Goal: Transaction & Acquisition: Purchase product/service

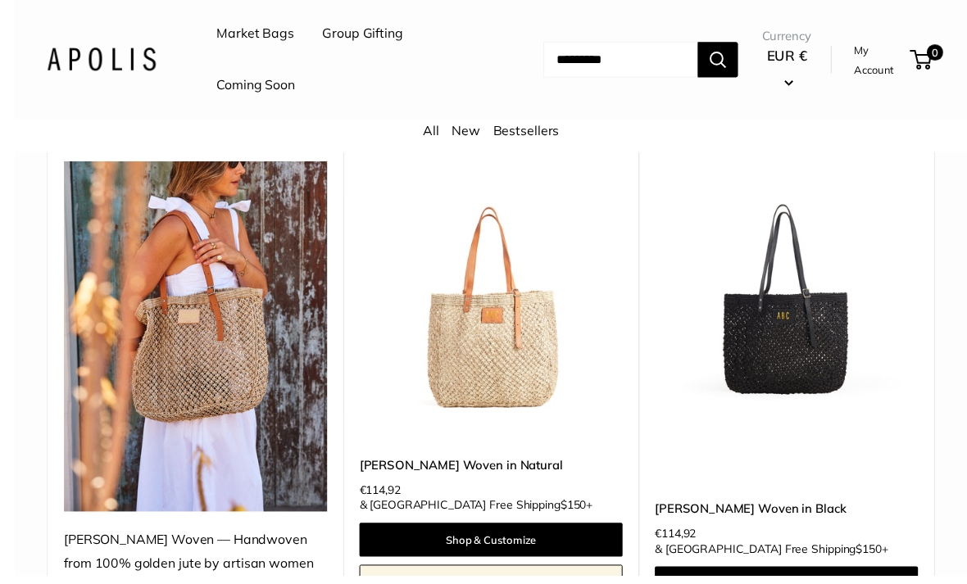
scroll to position [291, 0]
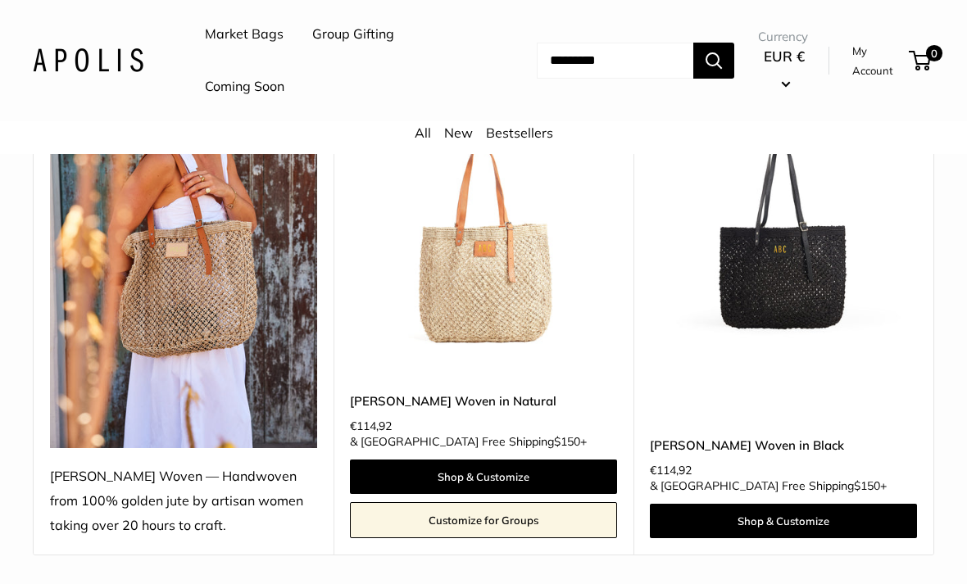
click at [450, 288] on img at bounding box center [483, 226] width 267 height 267
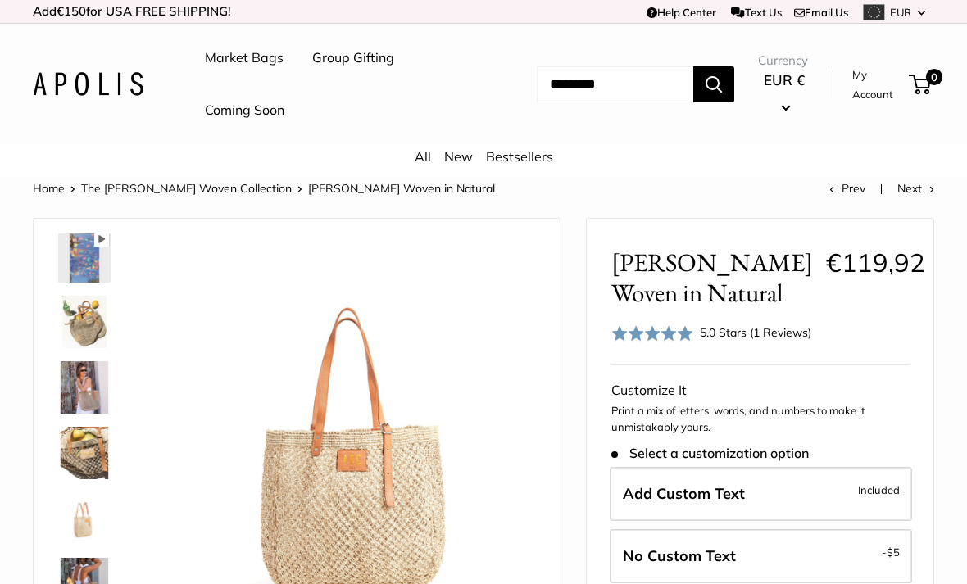
click at [82, 329] on img at bounding box center [84, 322] width 52 height 52
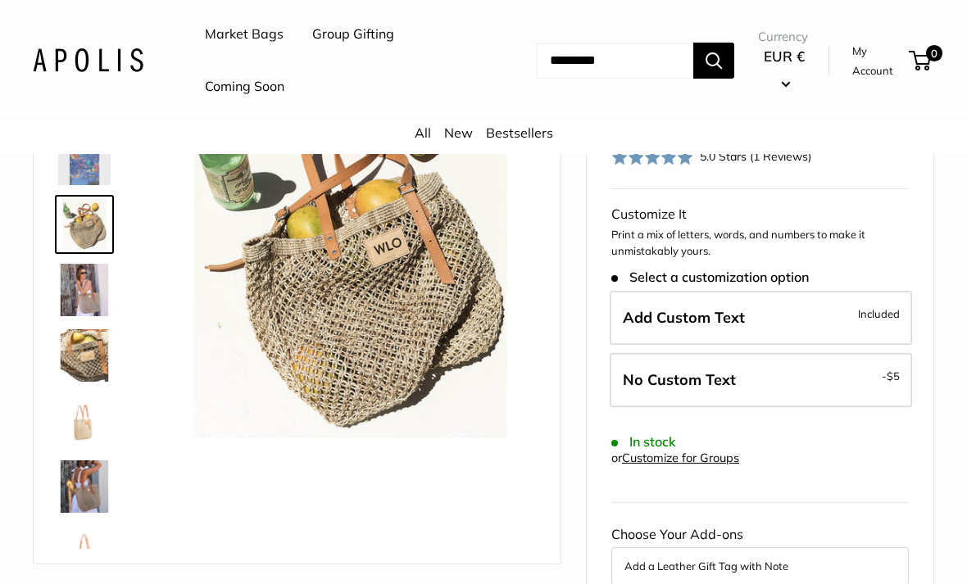
scroll to position [133, 0]
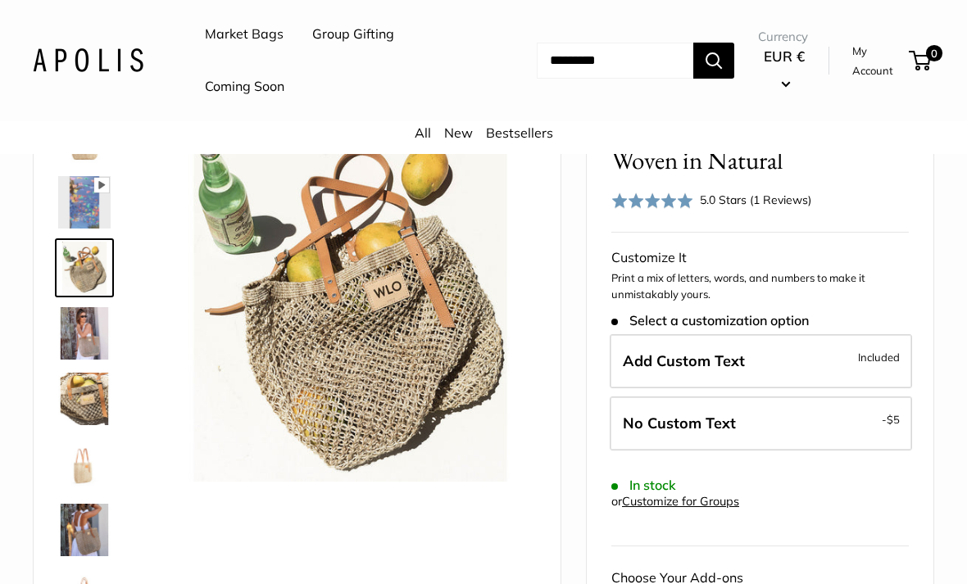
click at [86, 346] on img at bounding box center [84, 333] width 52 height 52
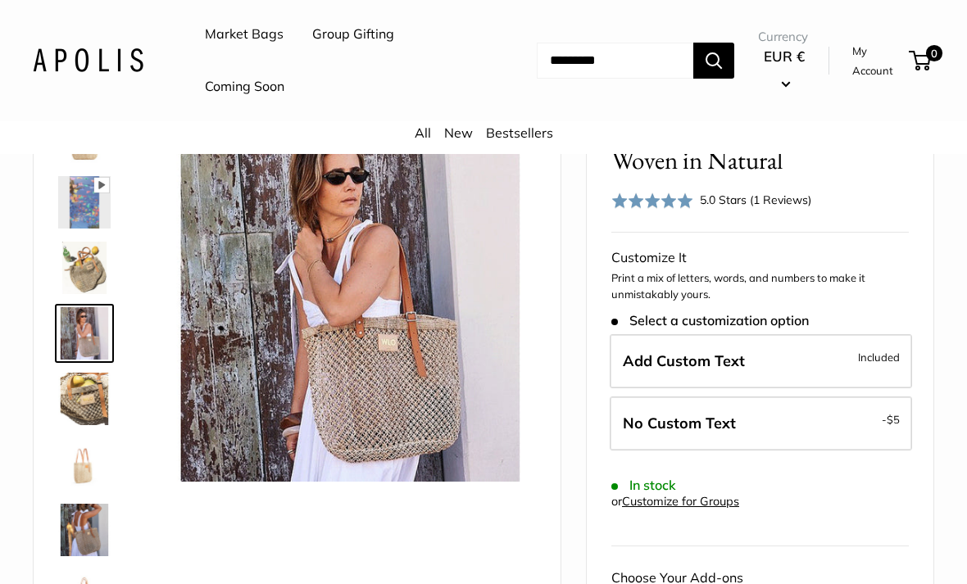
click at [84, 390] on img at bounding box center [84, 399] width 52 height 52
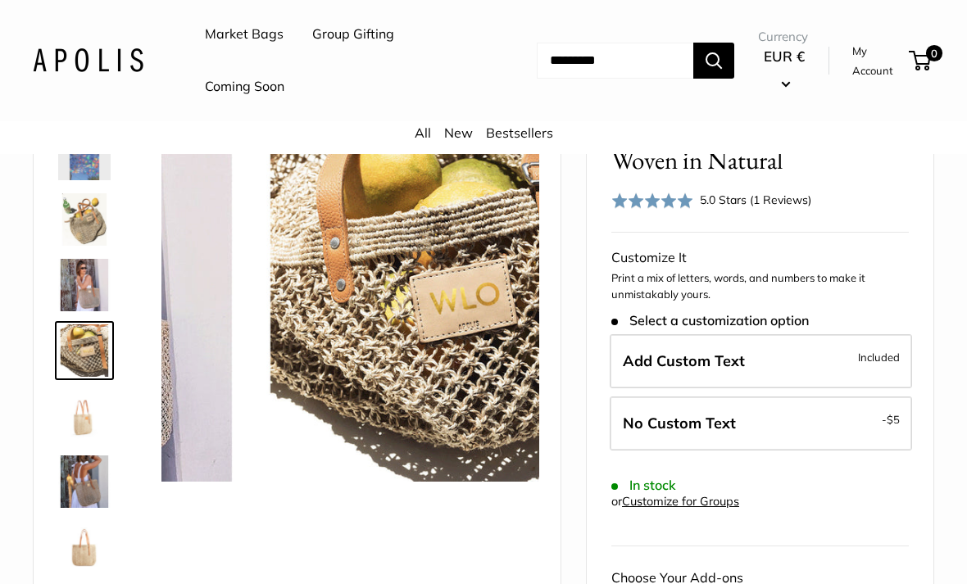
scroll to position [51, 0]
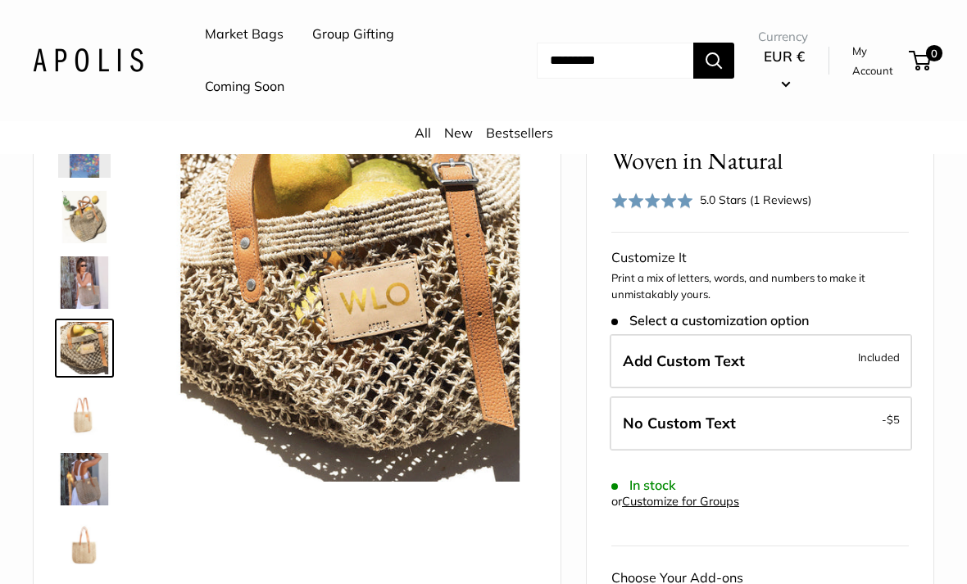
click at [88, 474] on img at bounding box center [84, 479] width 52 height 52
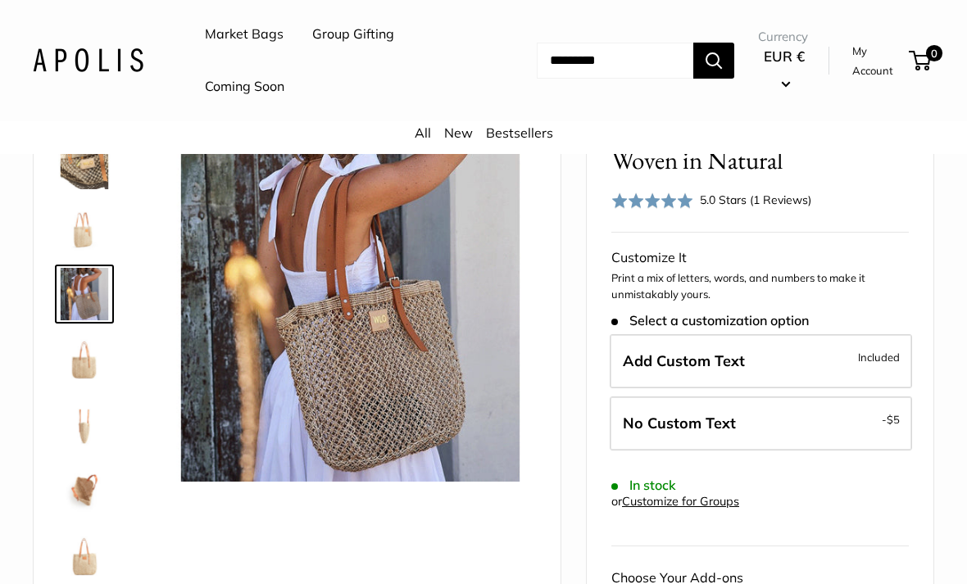
scroll to position [236, 0]
click at [84, 492] on img at bounding box center [84, 491] width 52 height 52
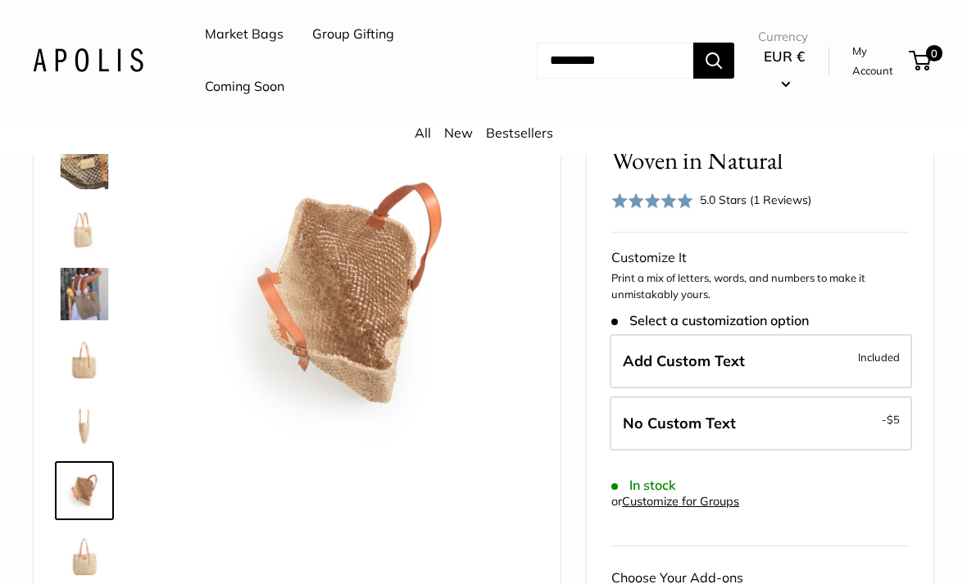
click at [84, 568] on img at bounding box center [84, 556] width 52 height 52
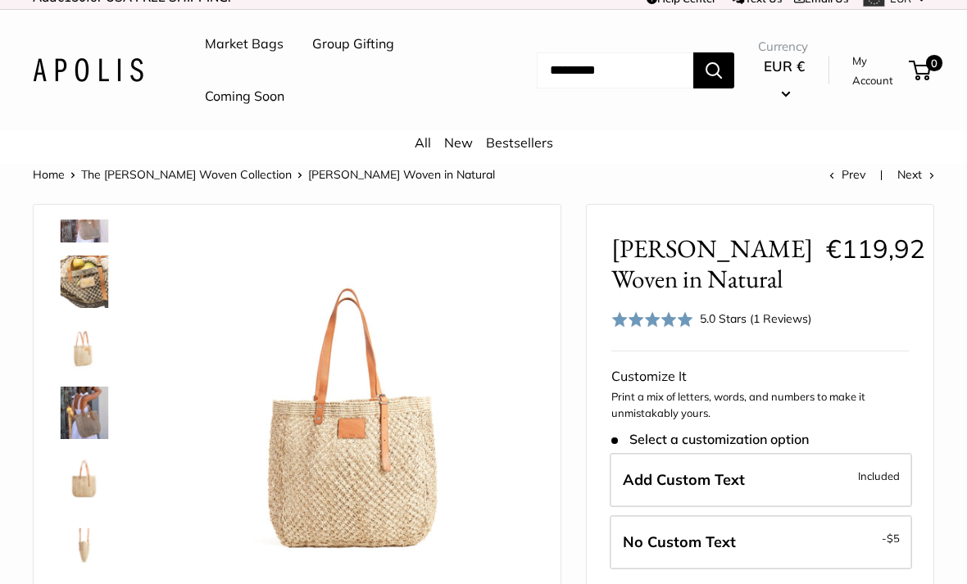
scroll to position [17, 0]
